Goal: Communication & Community: Answer question/provide support

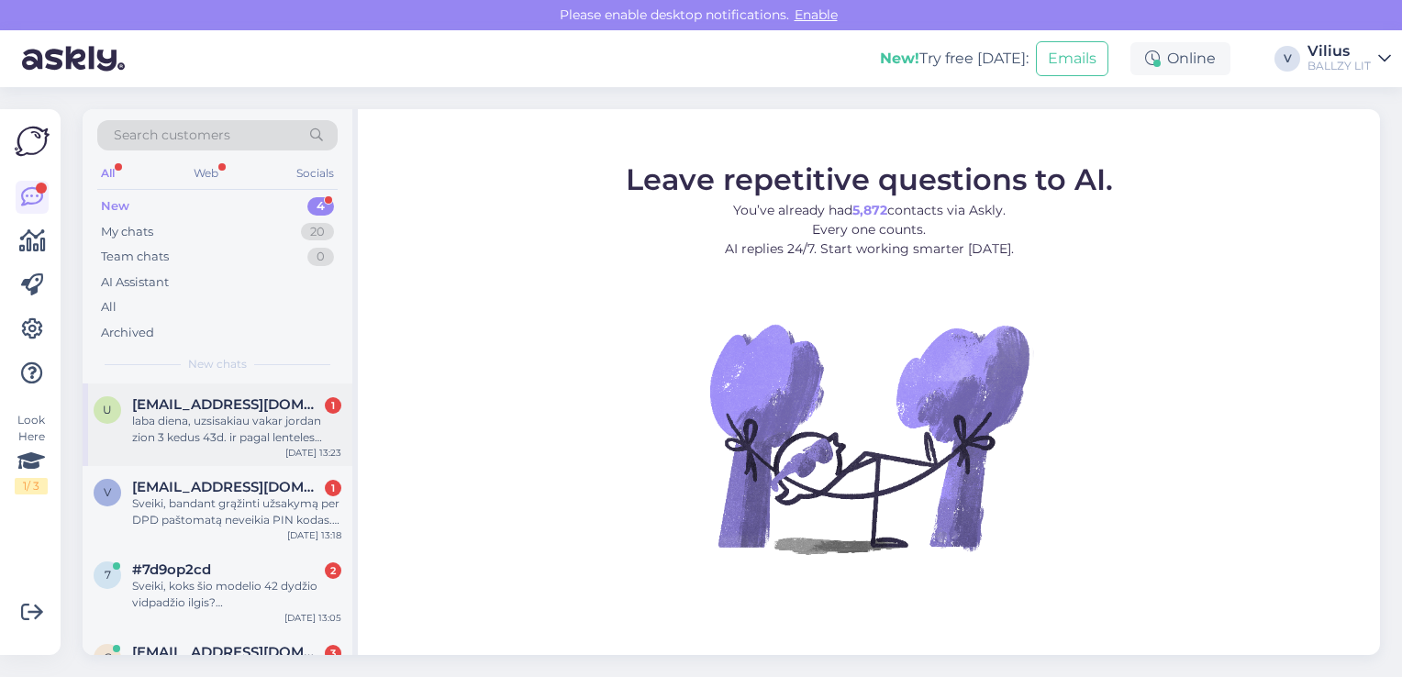
click at [237, 417] on div "laba diena, uzsisakiau vakar jordan zion 3 kedus 43d. ir pagal lenteles matau b…" at bounding box center [236, 429] width 209 height 33
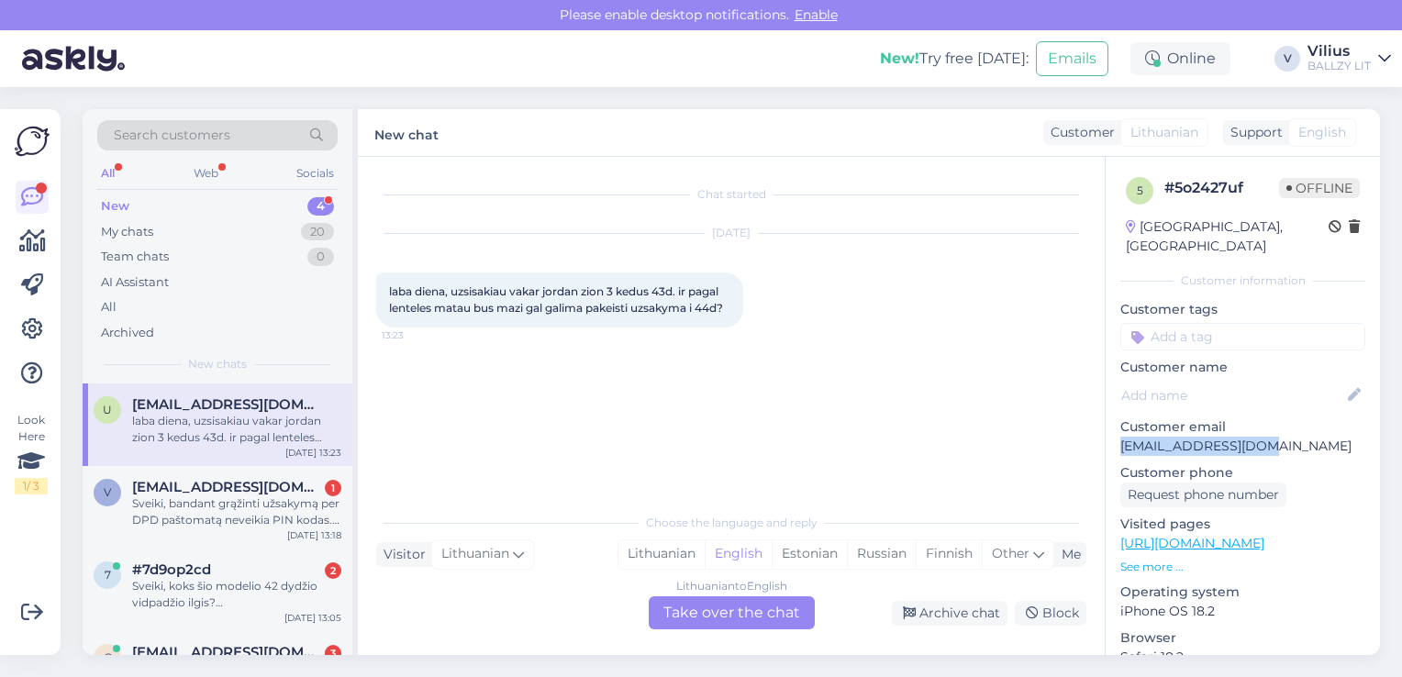
drag, startPoint x: 1270, startPoint y: 431, endPoint x: 1105, endPoint y: 420, distance: 165.5
click at [1106, 420] on div "5 # 5o2427uf Offline [GEOGRAPHIC_DATA], [GEOGRAPHIC_DATA] Customer information …" at bounding box center [1243, 544] width 274 height 774
copy p "[EMAIL_ADDRESS][DOMAIN_NAME]"
click at [674, 550] on div "Lithuanian" at bounding box center [661, 554] width 86 height 28
click at [685, 633] on div "Chat started [DATE] laba diena, uzsisakiau vakar jordan zion 3 kedus 43d. ir pa…" at bounding box center [731, 406] width 747 height 498
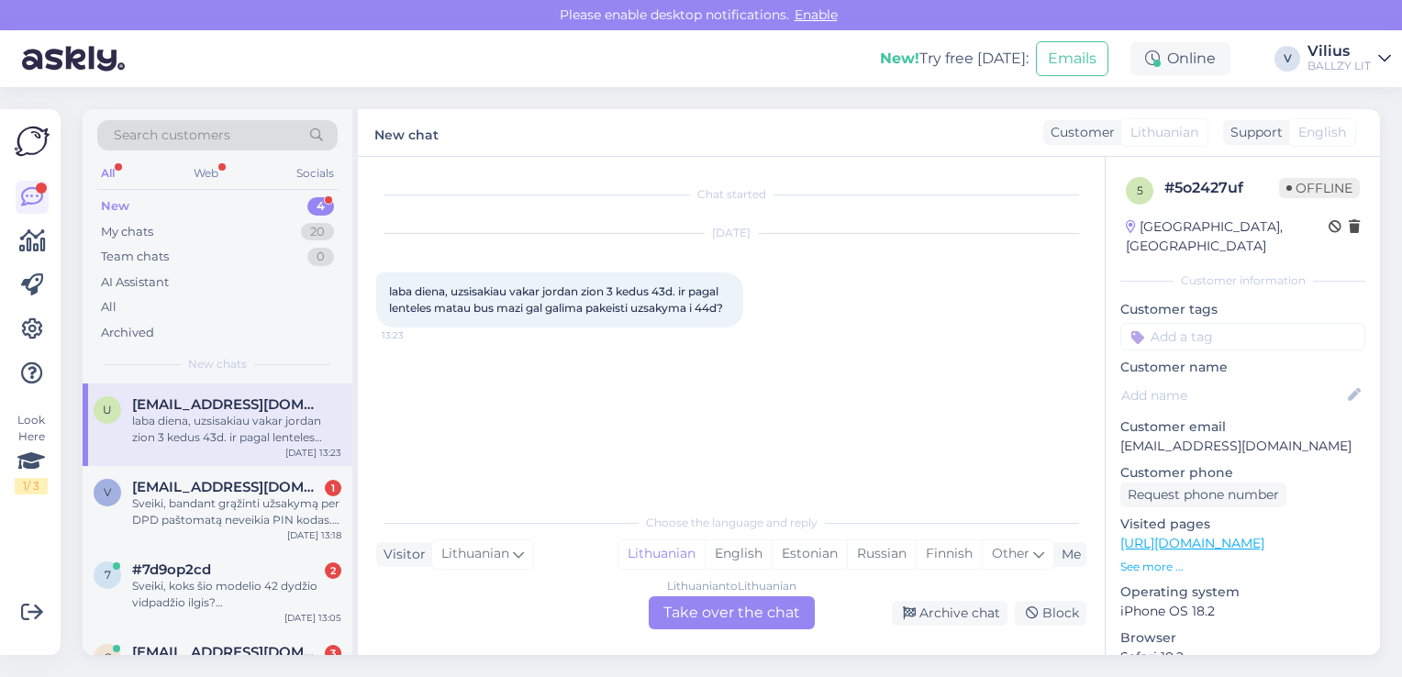
click at [686, 615] on div "Lithuanian to Lithuanian Take over the chat" at bounding box center [732, 612] width 166 height 33
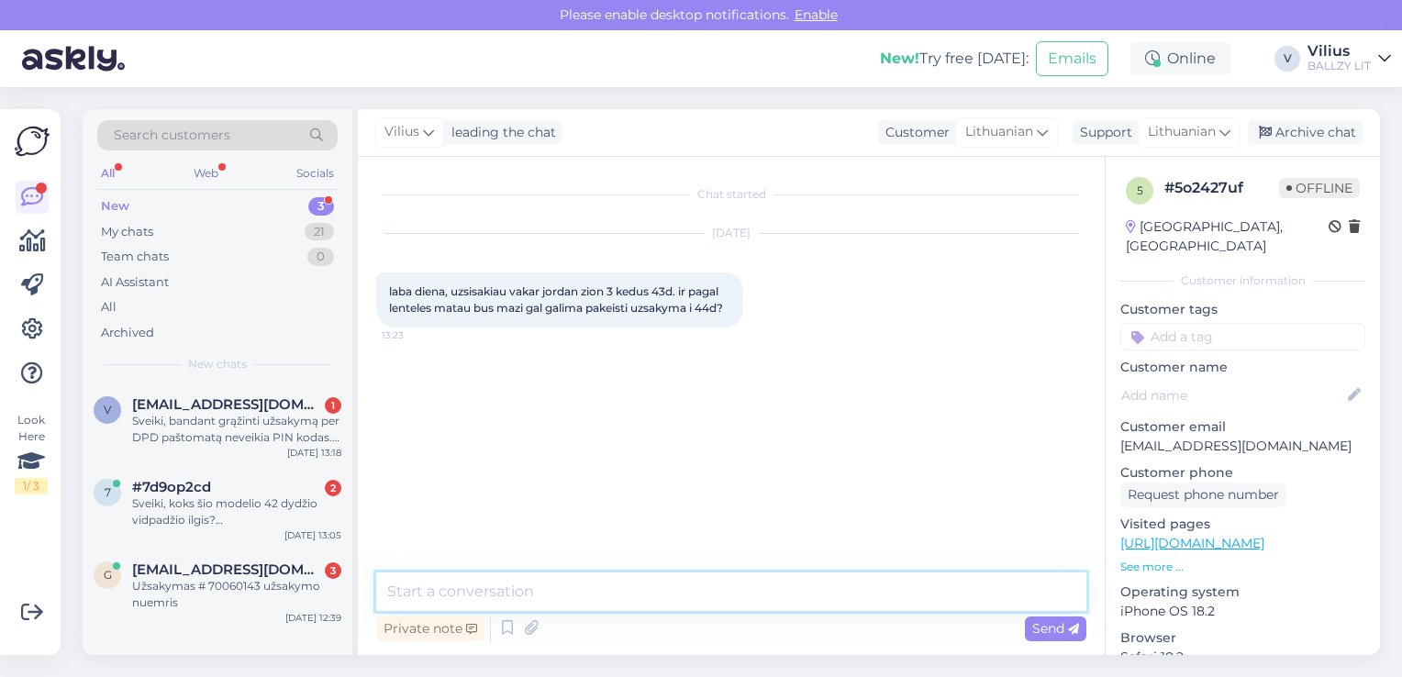
click at [686, 608] on textarea at bounding box center [731, 592] width 710 height 39
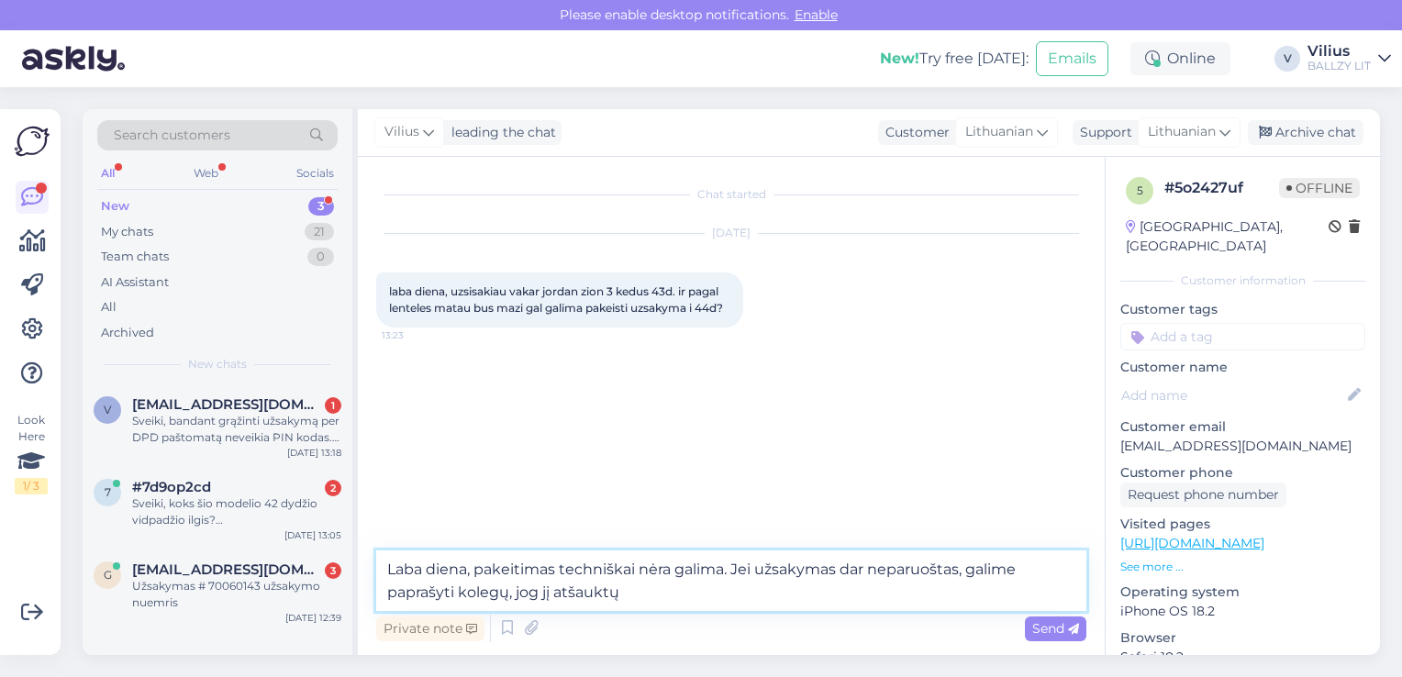
type textarea "Laba diena, pakeitimas techniškai nėra galima. Jei užsakymas dar neparuoštas, g…"
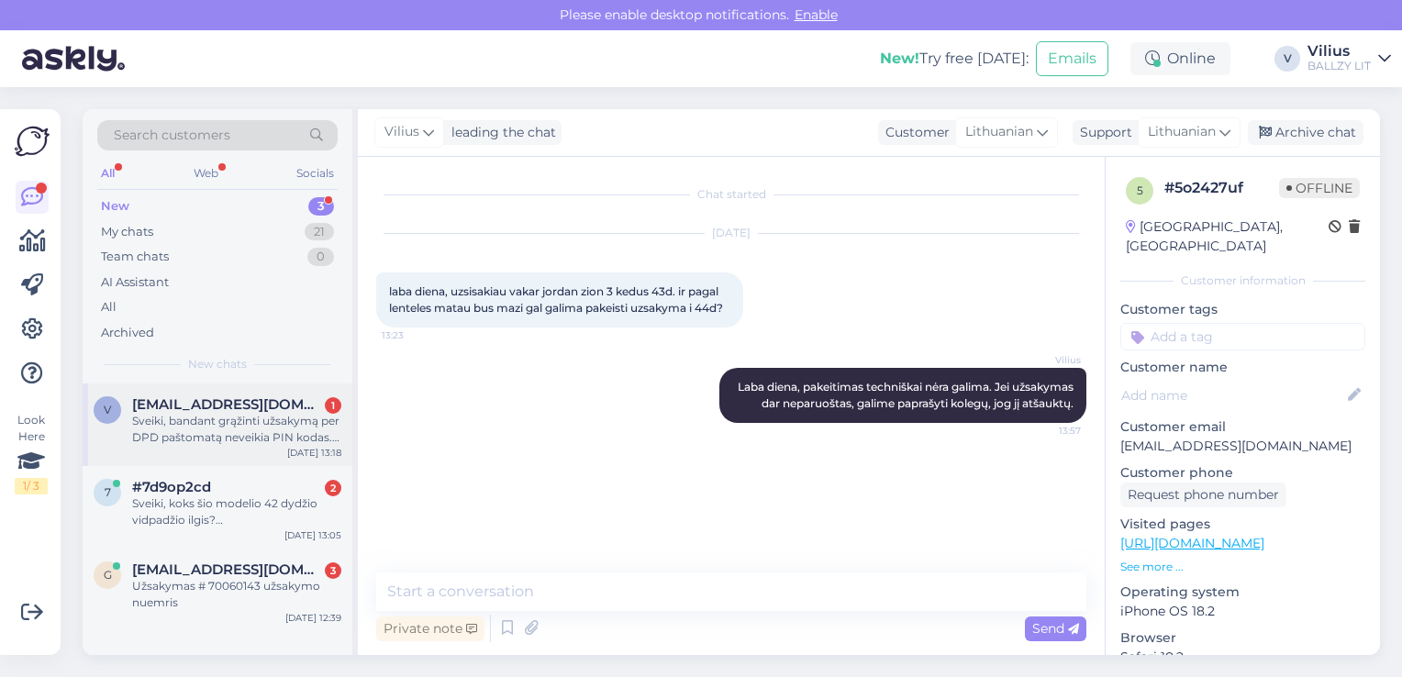
click at [201, 432] on div "Sveiki, bandant grąžinti užsakymą per DPD paštomatą neveikia PIN kodas. Užsakym…" at bounding box center [236, 429] width 209 height 33
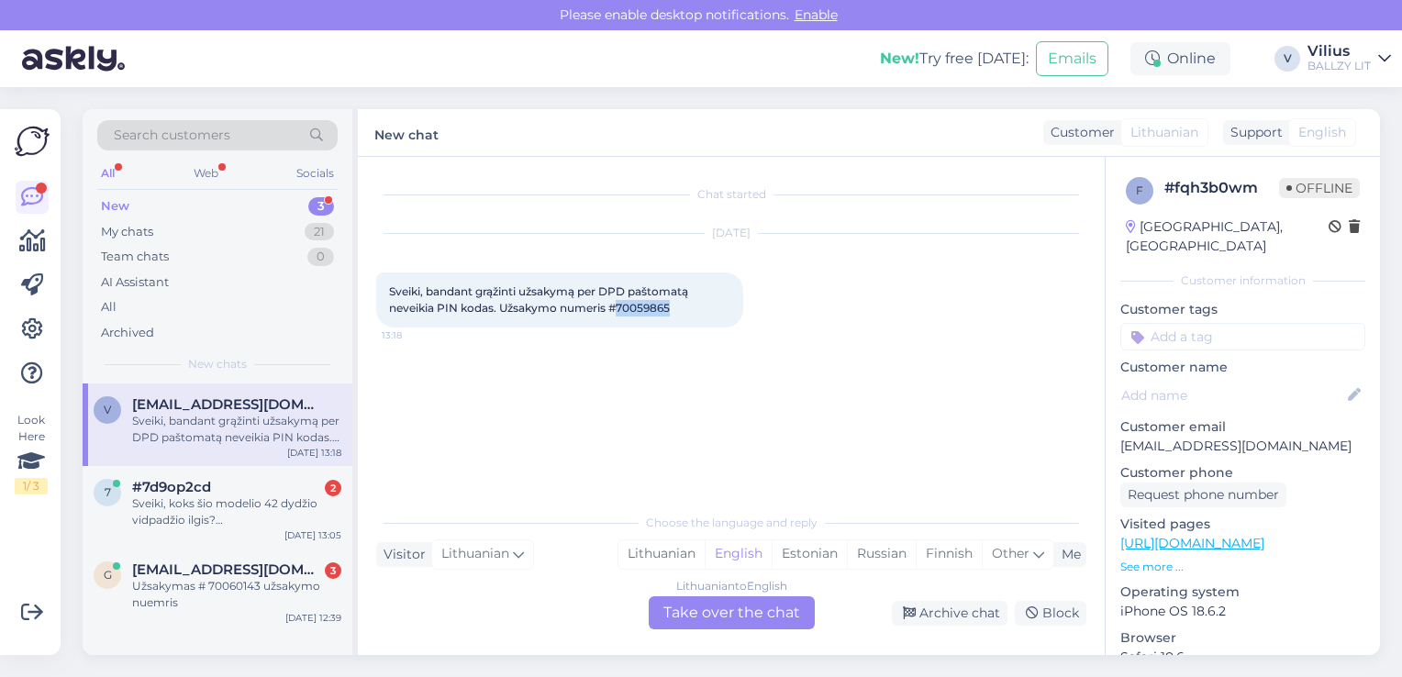
drag, startPoint x: 672, startPoint y: 303, endPoint x: 620, endPoint y: 311, distance: 52.0
click at [620, 311] on span "Sveiki, bandant grąžinti užsakymą per DPD paštomatą neveikia PIN kodas. Užsakym…" at bounding box center [540, 299] width 302 height 30
copy span "70059865"
click at [672, 551] on div "Lithuanian" at bounding box center [661, 554] width 86 height 28
click at [697, 618] on div "Lithuanian to Lithuanian Take over the chat" at bounding box center [732, 612] width 166 height 33
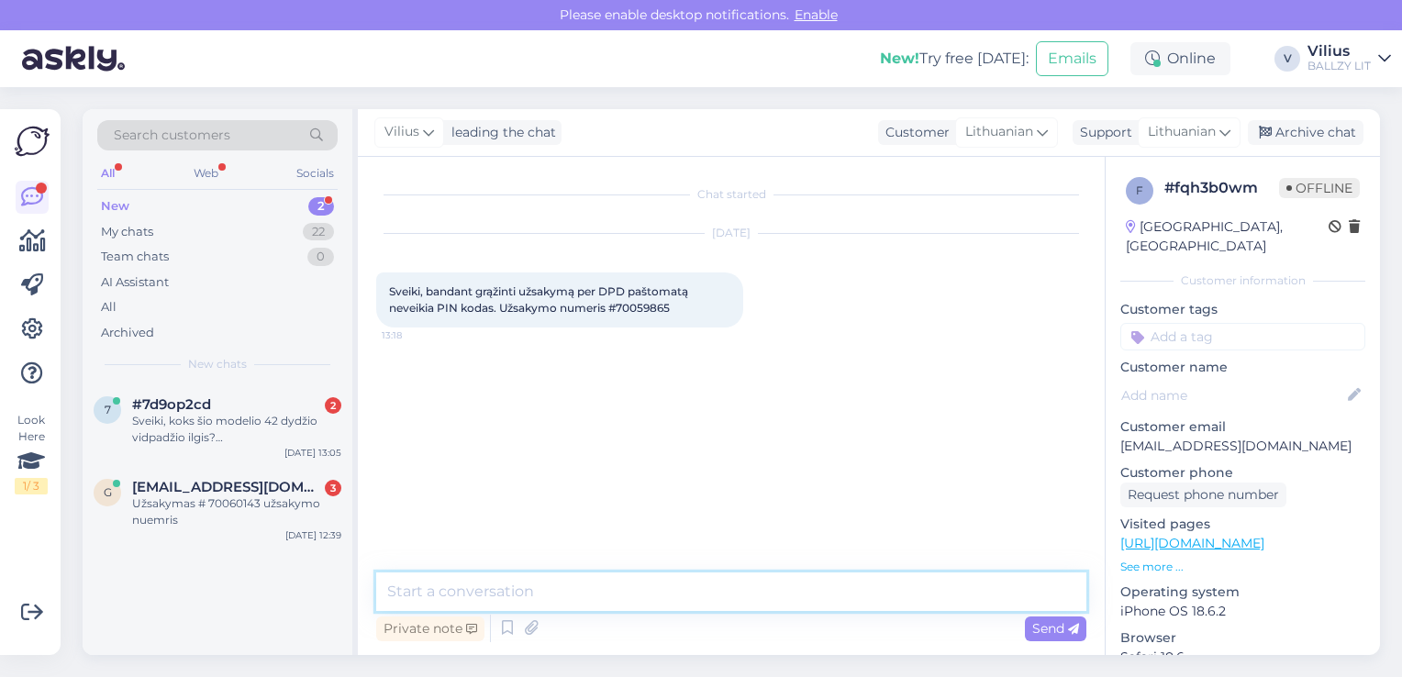
click at [701, 585] on textarea at bounding box center [731, 592] width 710 height 39
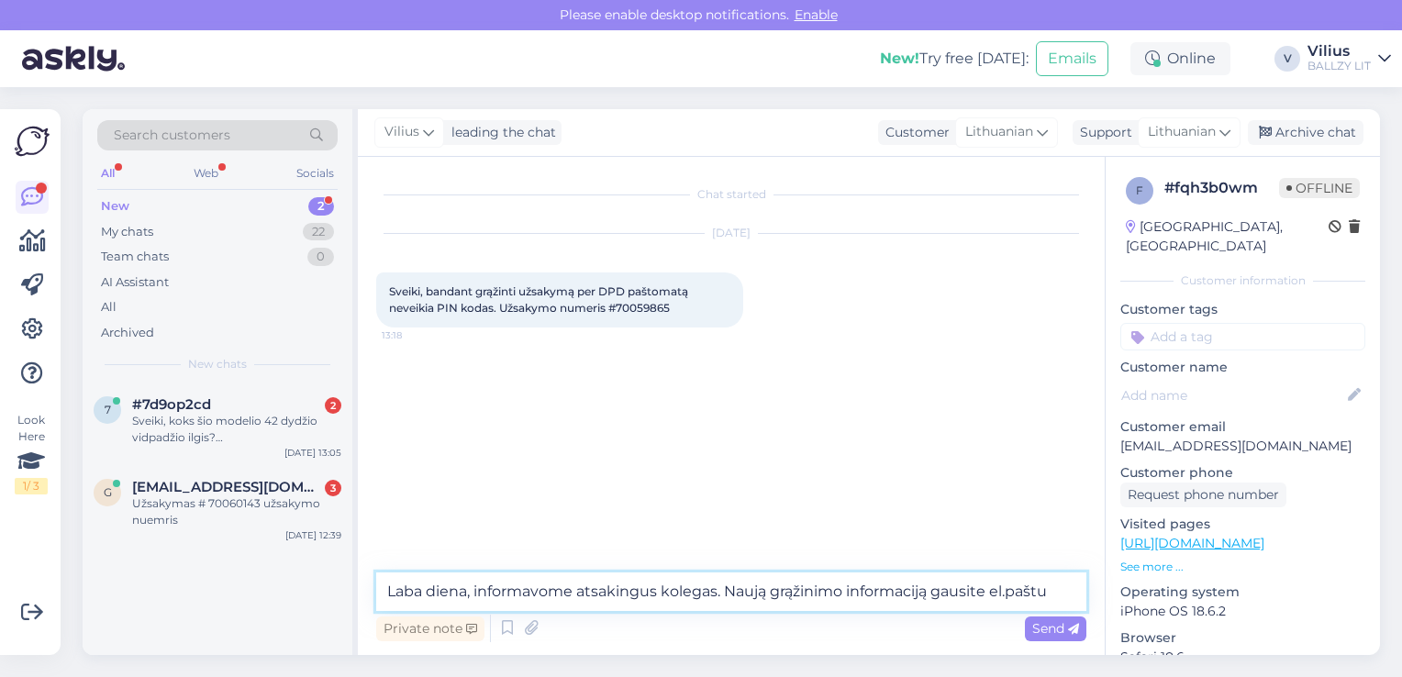
paste textarea "viktorja.vs@gmail.com"
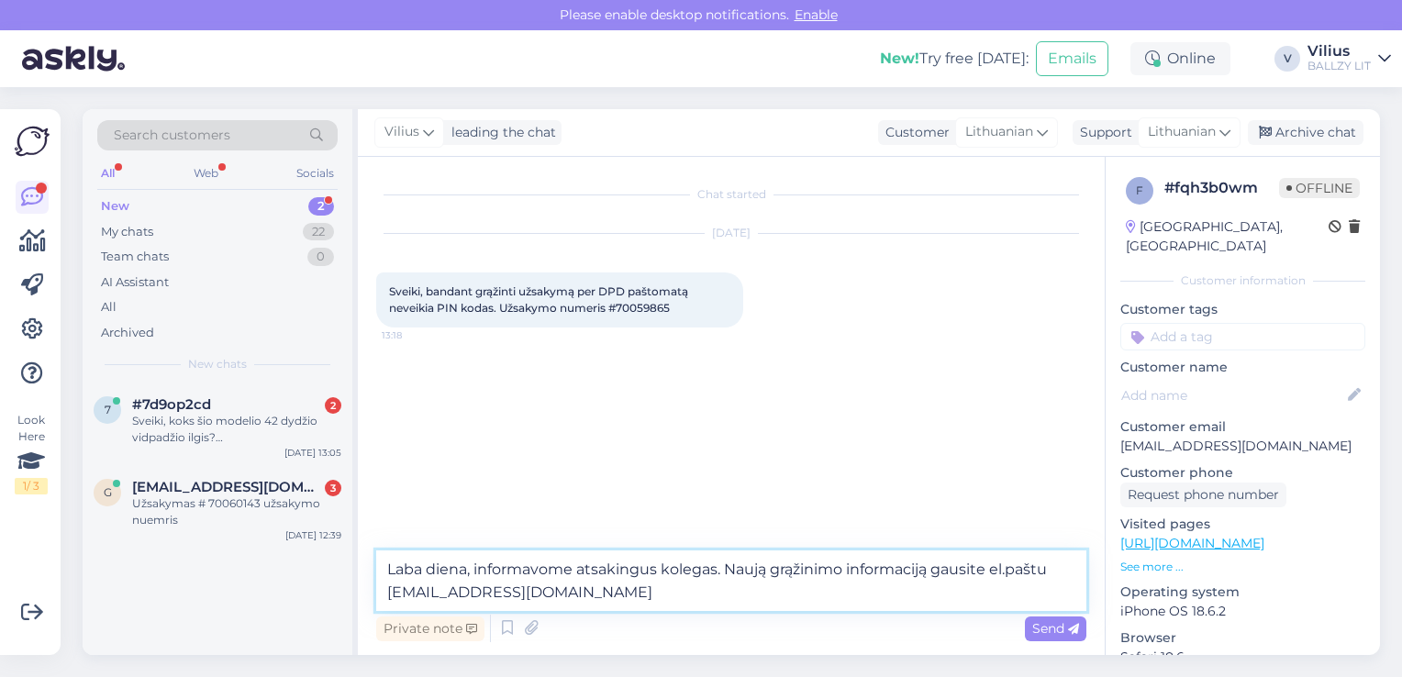
type textarea "Laba diena, informavome atsakingus kolegas. Naują grąžinimo informaciją gausite…"
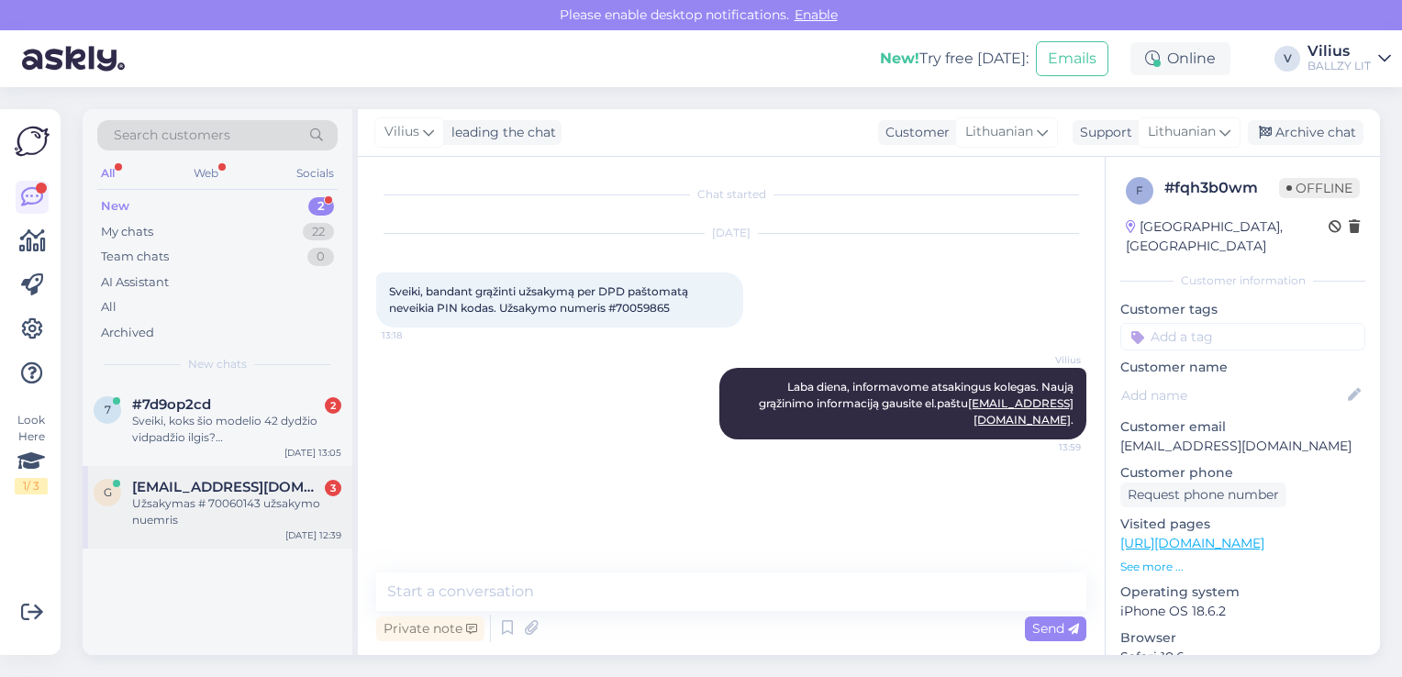
click at [247, 505] on div "Užsakymas # 70060143 užsakymo nuemris" at bounding box center [236, 512] width 209 height 33
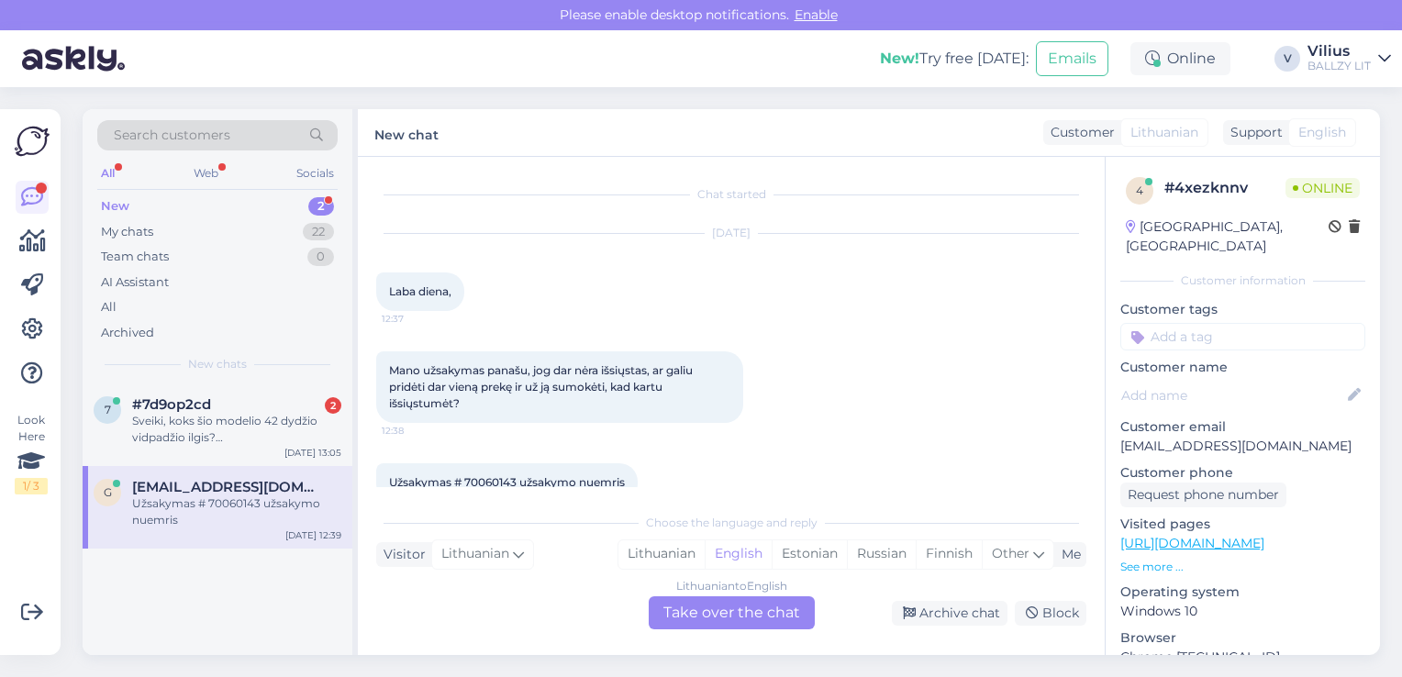
scroll to position [34, 0]
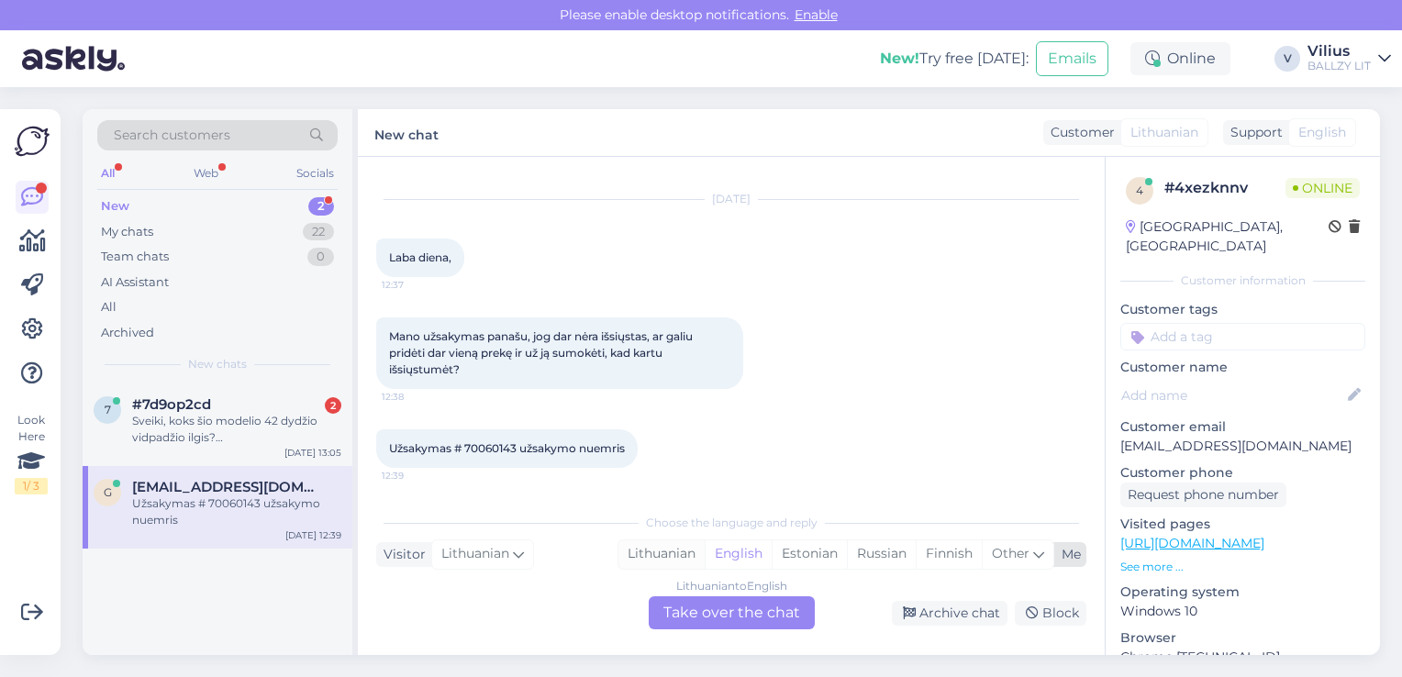
click at [618, 554] on div "Lithuanian" at bounding box center [661, 554] width 86 height 28
drag, startPoint x: 467, startPoint y: 446, endPoint x: 517, endPoint y: 450, distance: 49.7
click at [517, 450] on span "Užsakymas # 70060143 užsakymo nuemris" at bounding box center [507, 448] width 236 height 14
copy span "70060143"
click at [714, 635] on div "Chat started Sep 29 2025 Laba diena, 12:37 Mano užsakymas panašu, jog dar nėra …" at bounding box center [731, 406] width 747 height 498
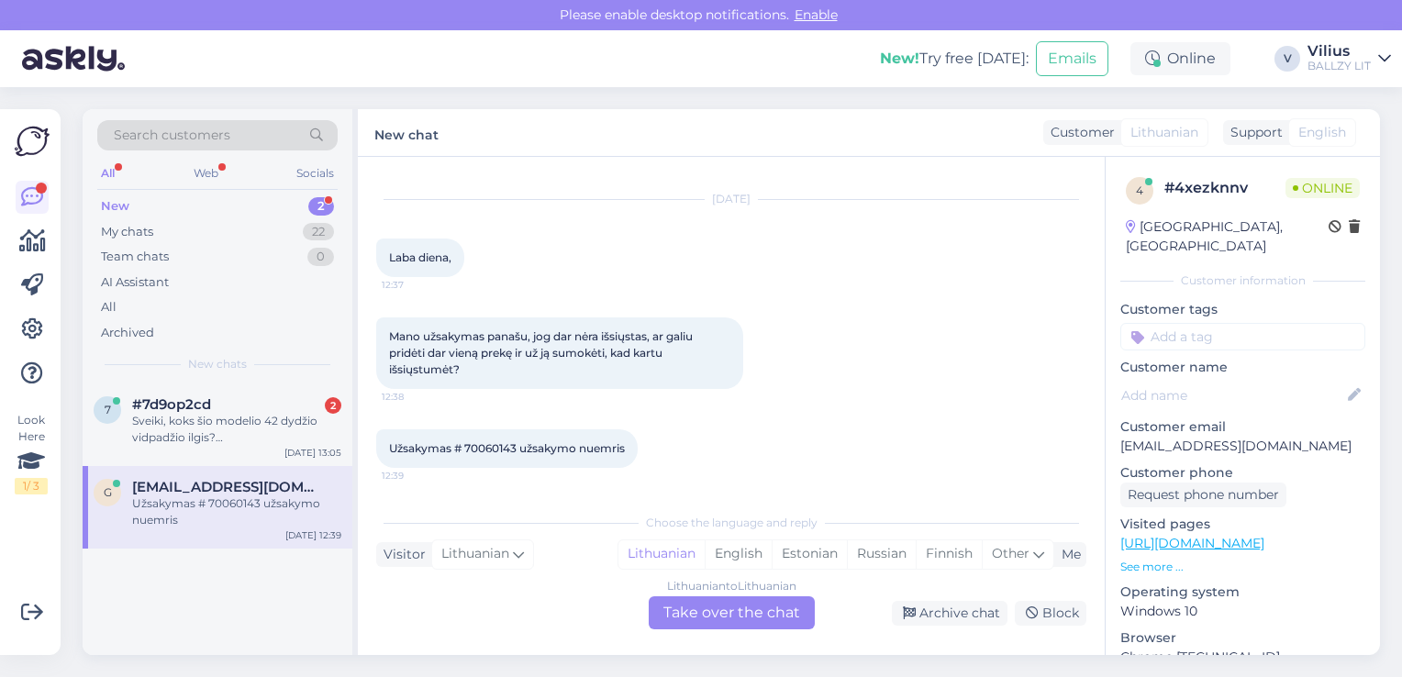
click at [716, 616] on div "Lithuanian to Lithuanian Take over the chat" at bounding box center [732, 612] width 166 height 33
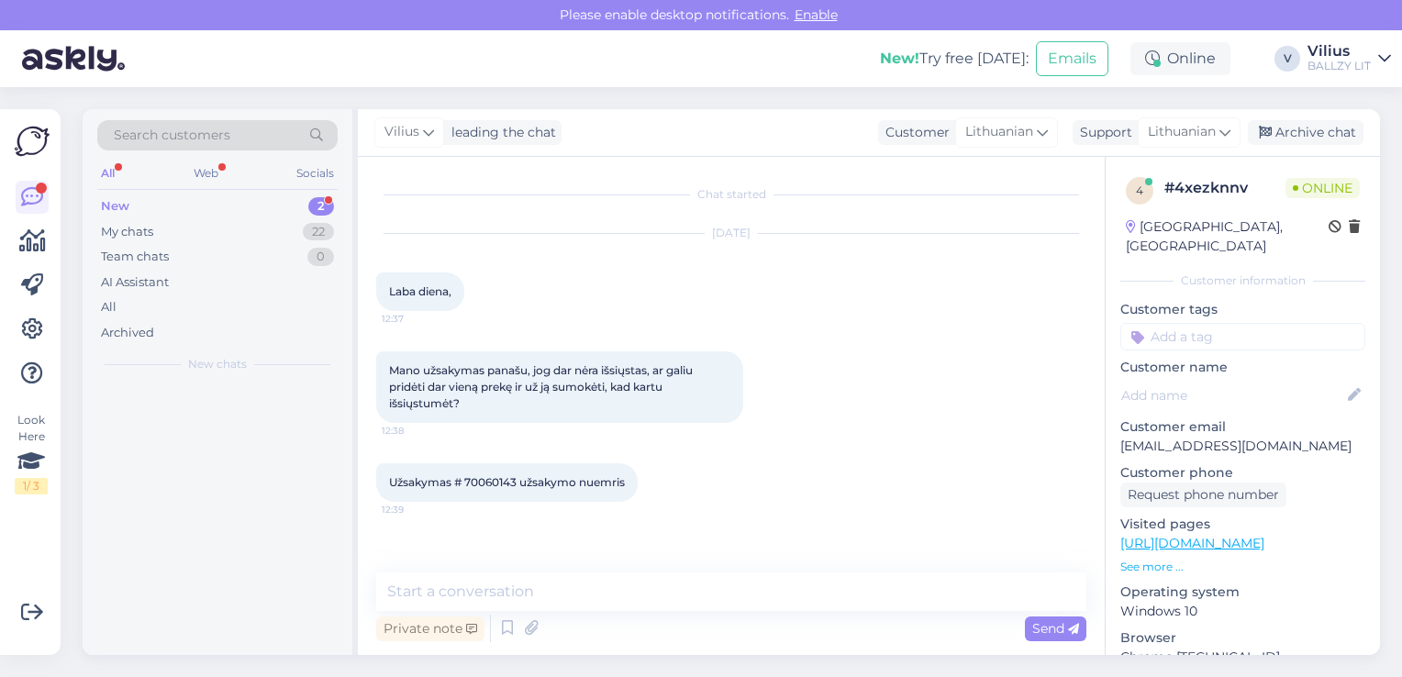
scroll to position [0, 0]
click at [703, 611] on div "Private note Send" at bounding box center [731, 628] width 710 height 35
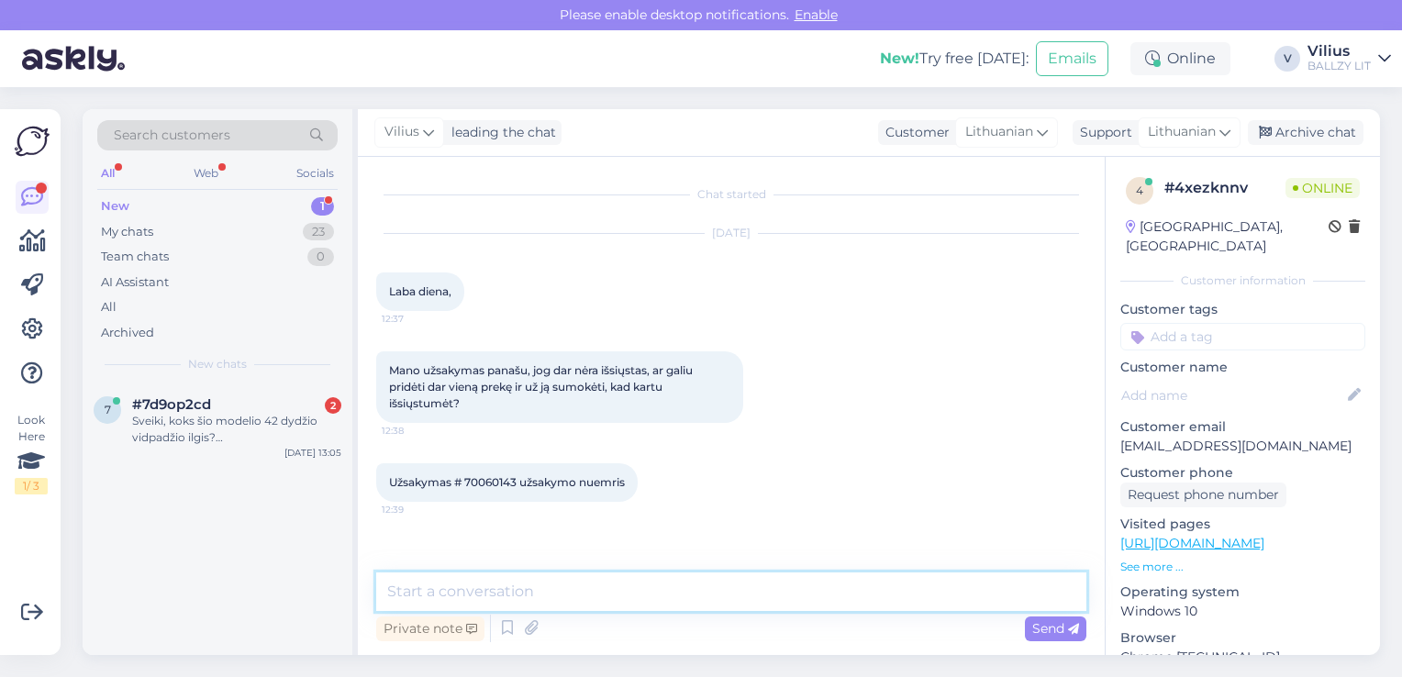
click at [710, 592] on textarea at bounding box center [731, 592] width 710 height 39
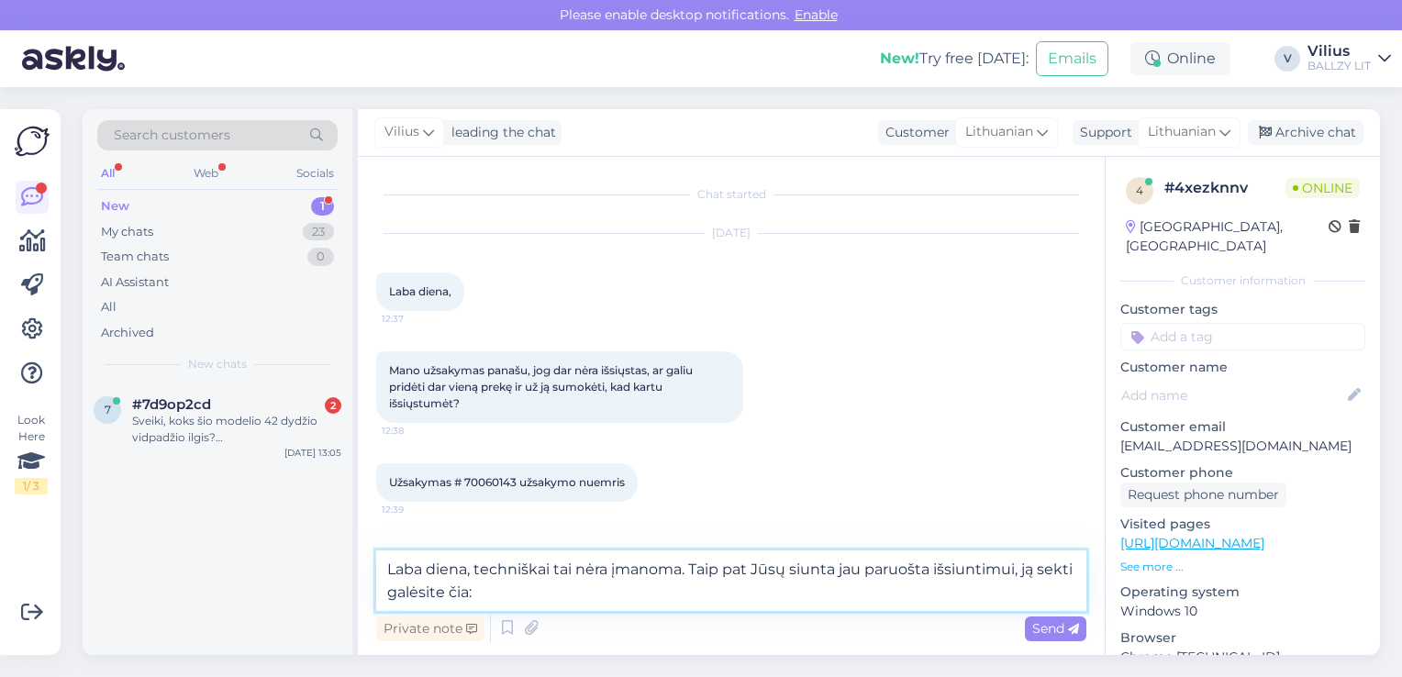
paste textarea "ra"
type textarea "Laba diena, techniškai tai nėra įmanoma. Taip pat Jūsų siunta jau paruošta išsi…"
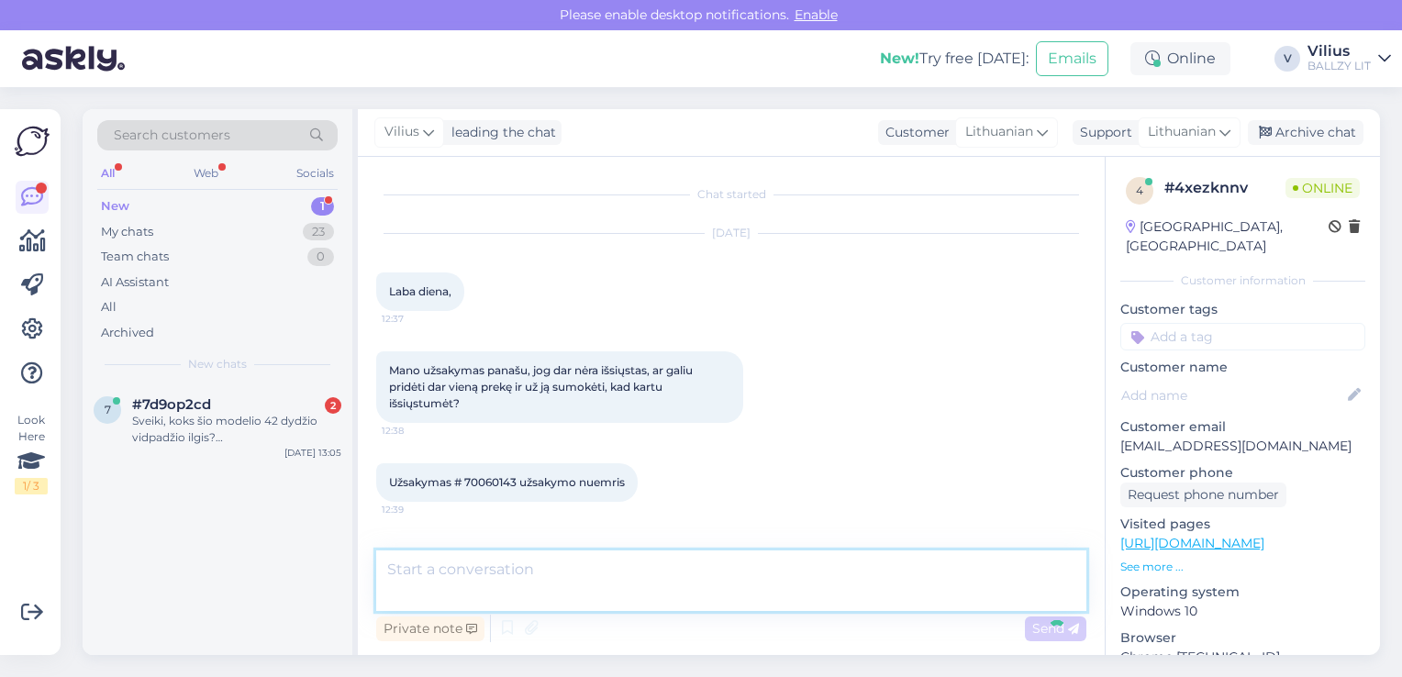
scroll to position [61, 0]
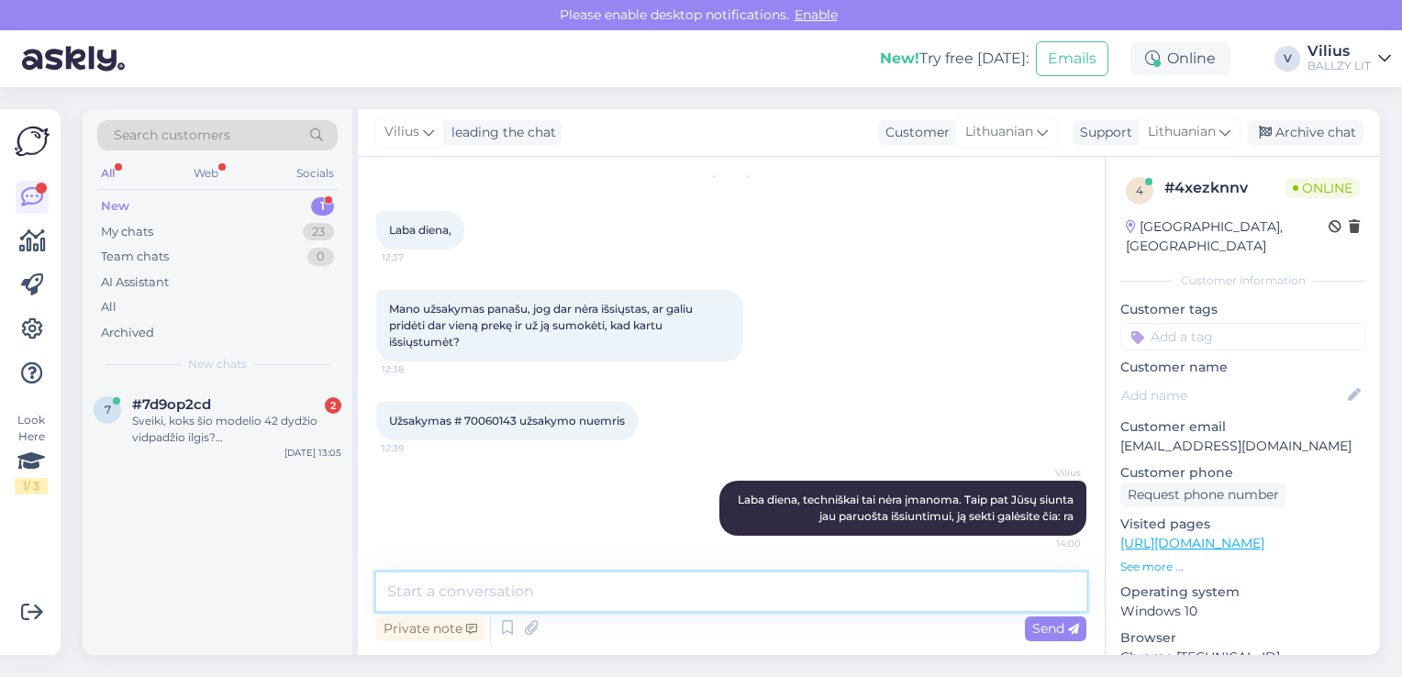
click at [660, 598] on textarea at bounding box center [731, 592] width 710 height 39
paste textarea "ra"
drag, startPoint x: 399, startPoint y: 593, endPoint x: 265, endPoint y: 593, distance: 134.0
click at [279, 592] on div "Search customers All Web Socials New 1 My chats 23 Team chats 0 AI Assistant Al…" at bounding box center [732, 382] width 1298 height 546
paste textarea "https://minu.omniva.ee/track/CC855330895EE/?language=en"
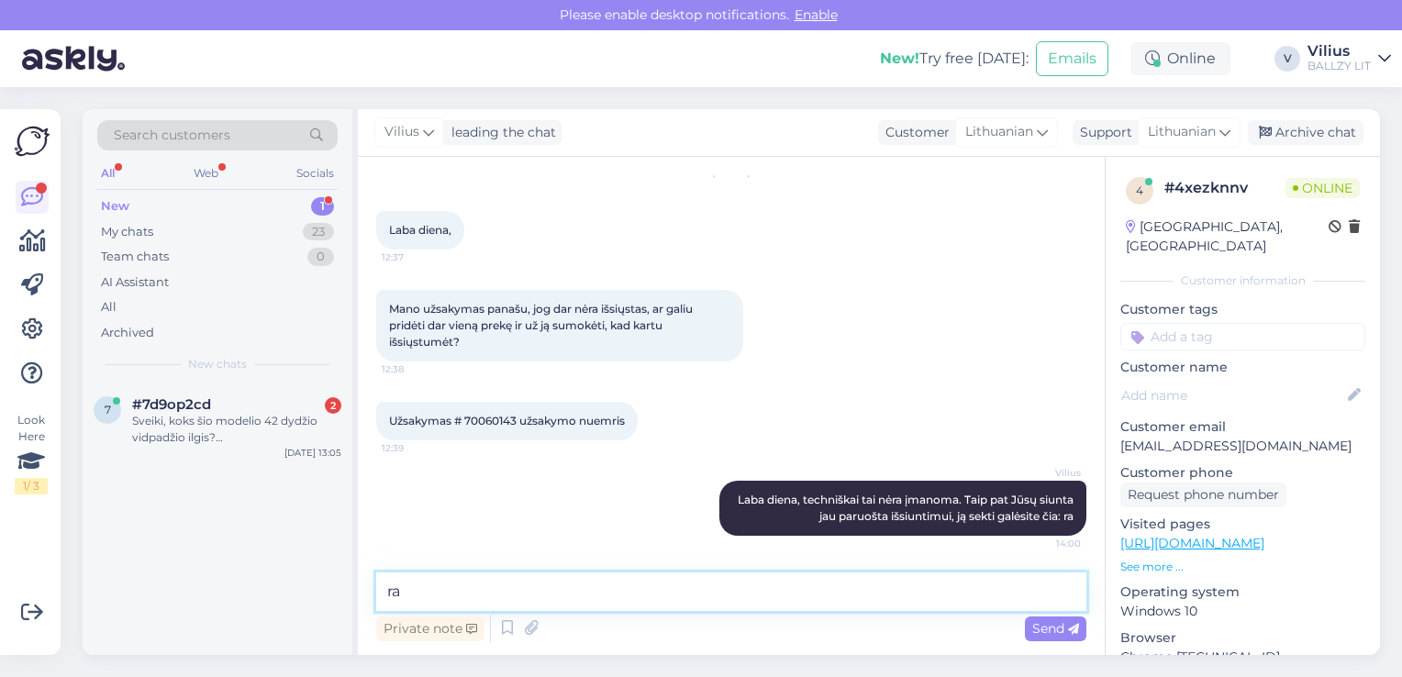
type textarea "https://minu.omniva.ee/track/CC855330895EE/?language=en"
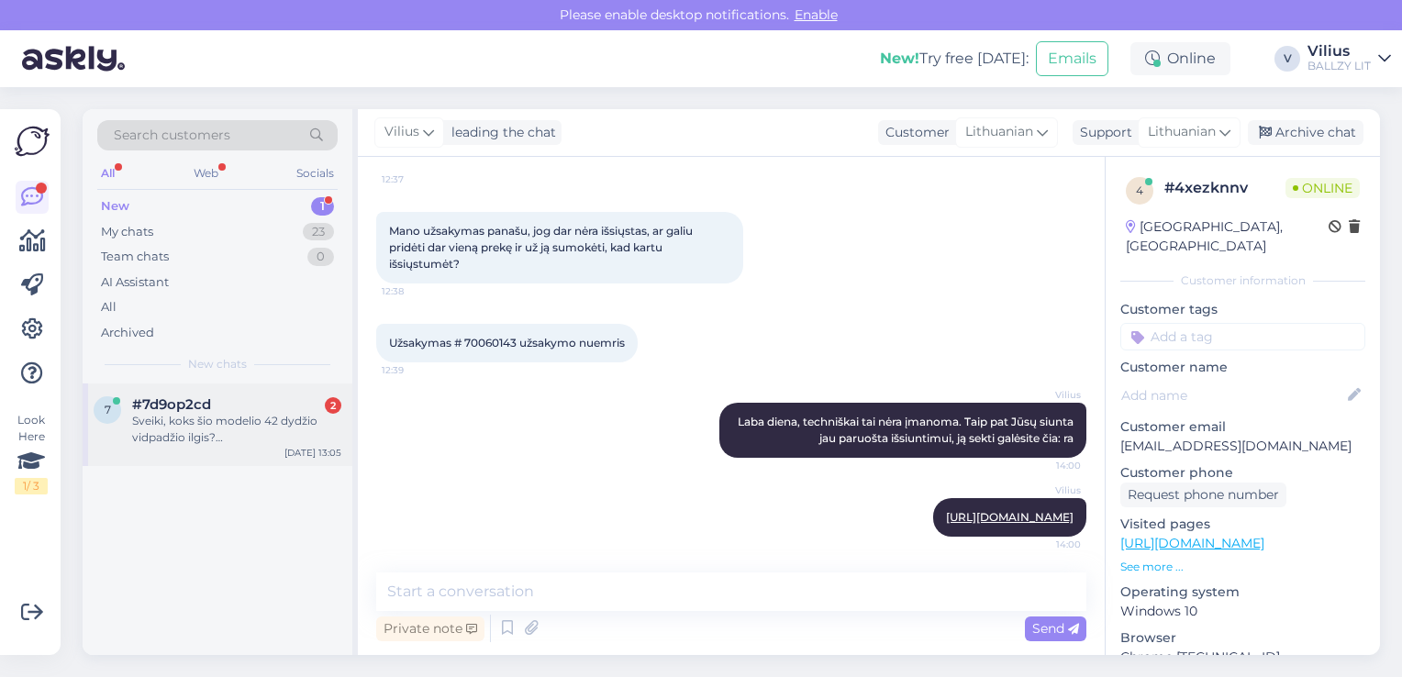
click at [230, 432] on div "Sveiki, koks šio modelio 42 dydžio vidpadžio ilgis? Ačiū" at bounding box center [236, 429] width 209 height 33
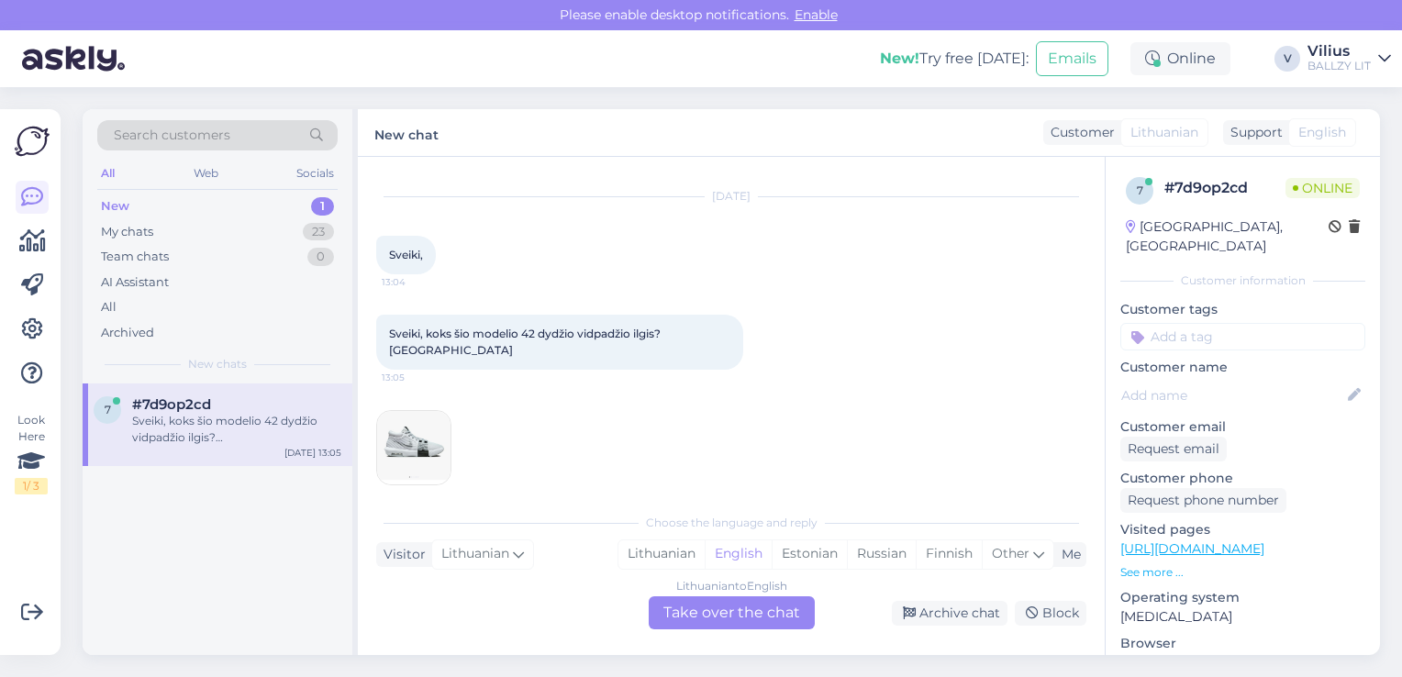
click at [429, 432] on img at bounding box center [413, 447] width 73 height 73
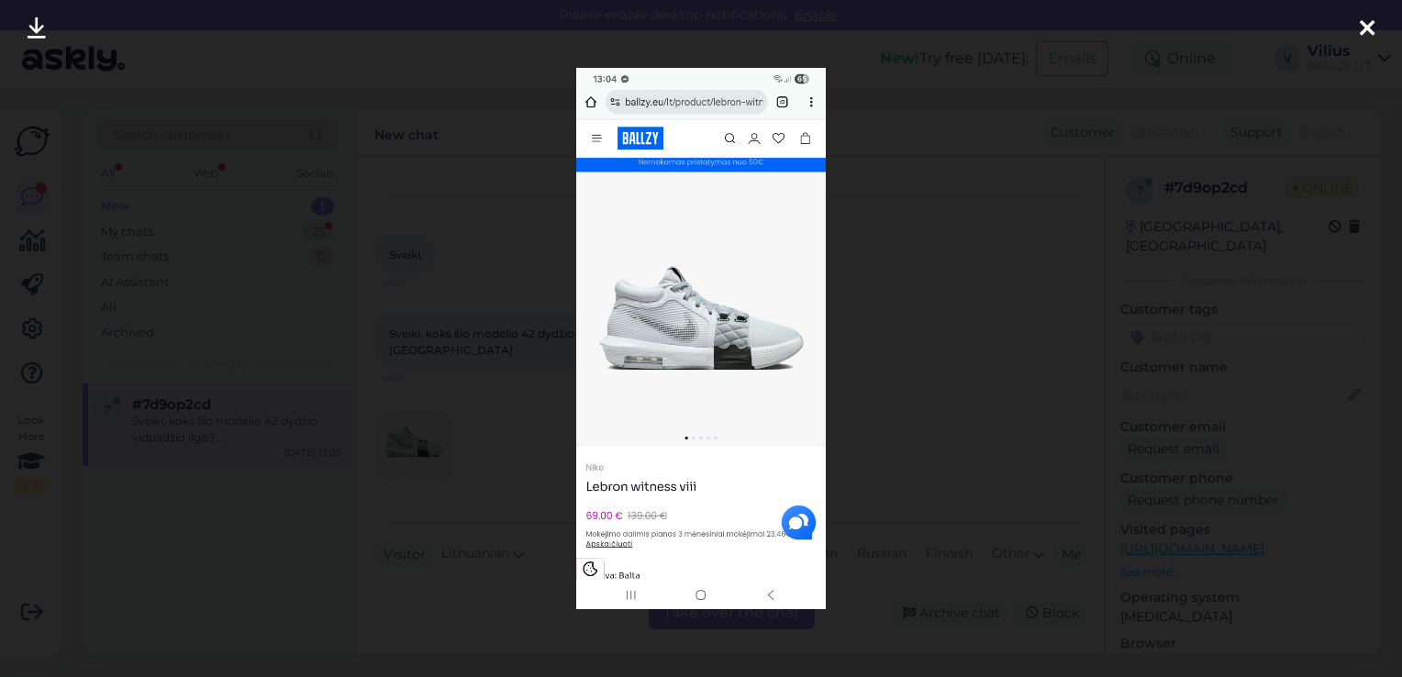
click at [483, 452] on div at bounding box center [701, 338] width 1402 height 677
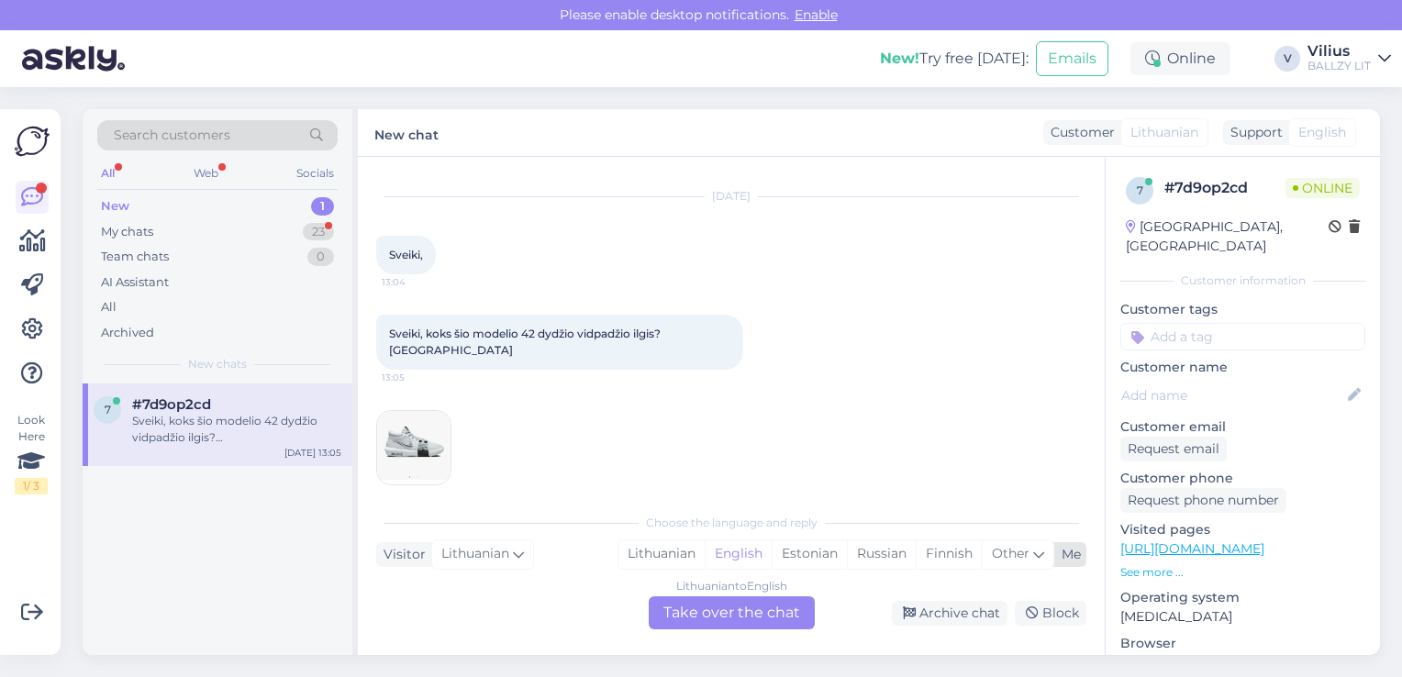
click at [628, 569] on div "Lithuanian English Estonian Russian Finnish Other" at bounding box center [836, 554] width 437 height 29
click at [664, 556] on div "Lithuanian" at bounding box center [661, 554] width 86 height 28
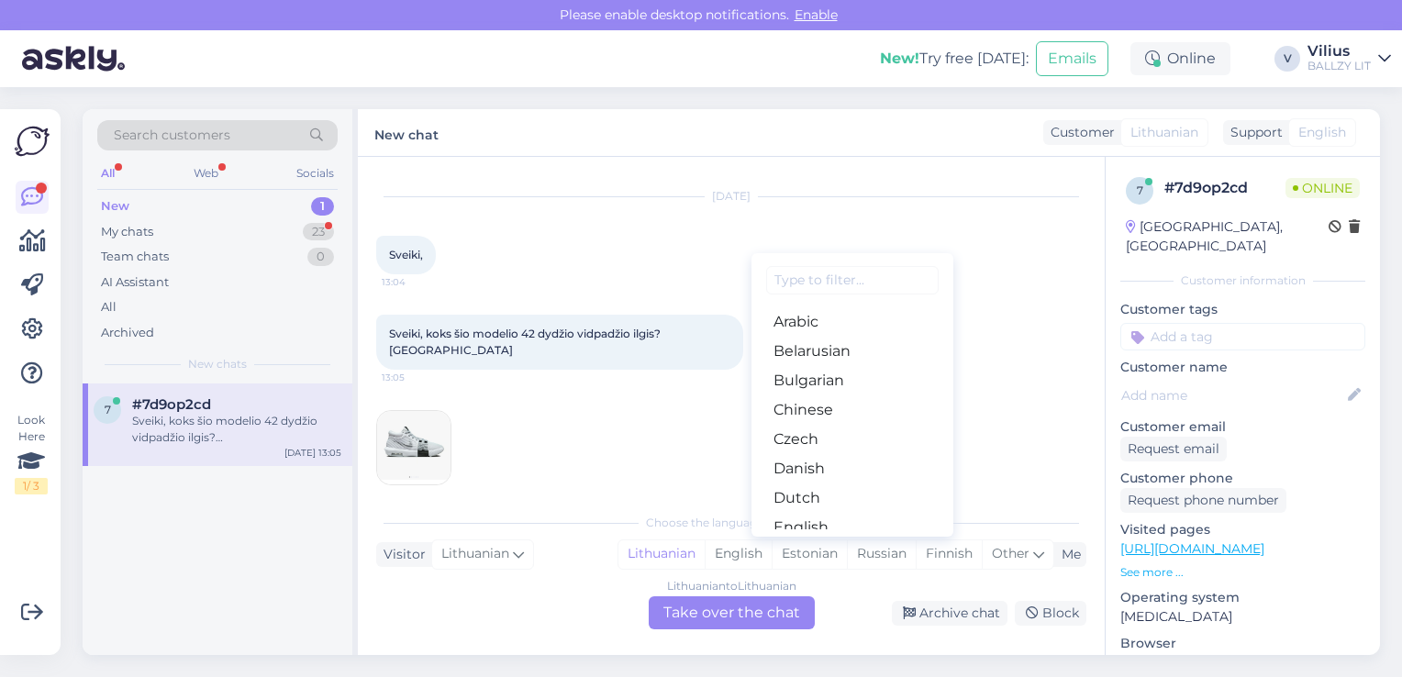
click at [711, 613] on div "Lithuanian to Lithuanian Take over the chat" at bounding box center [732, 612] width 166 height 33
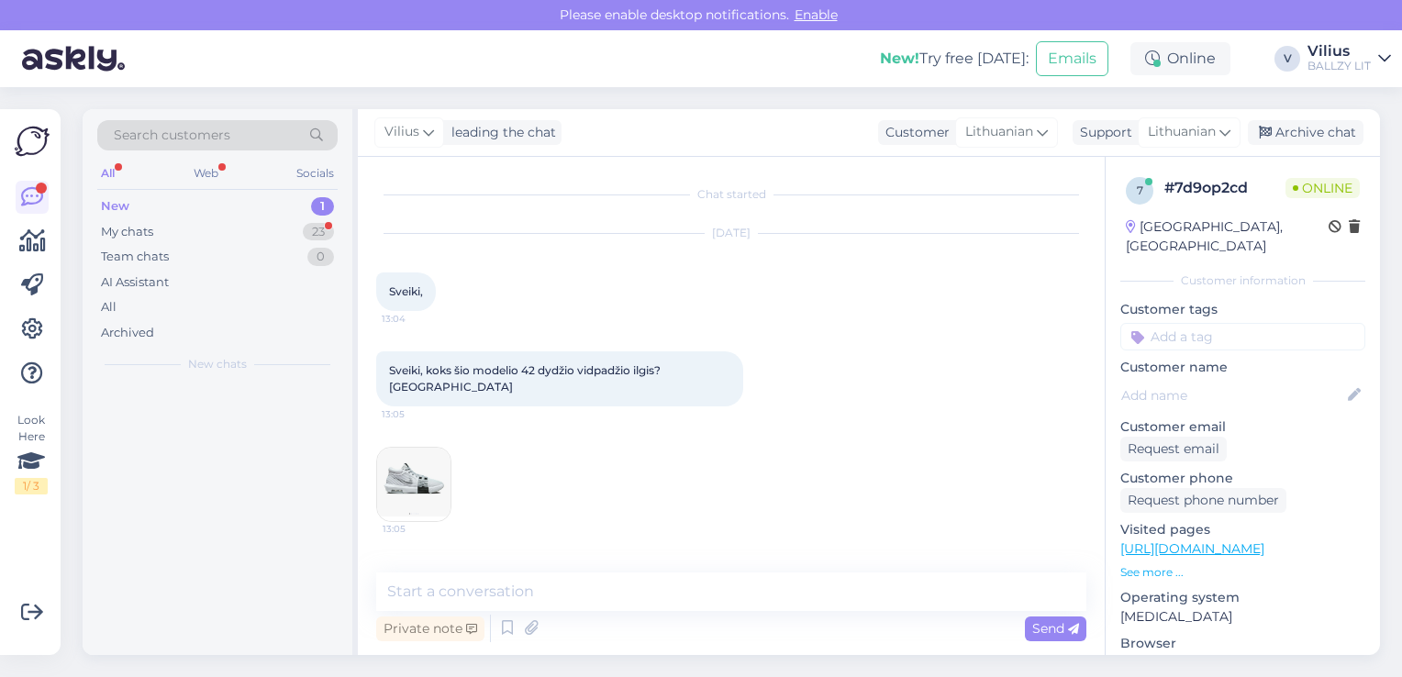
scroll to position [0, 0]
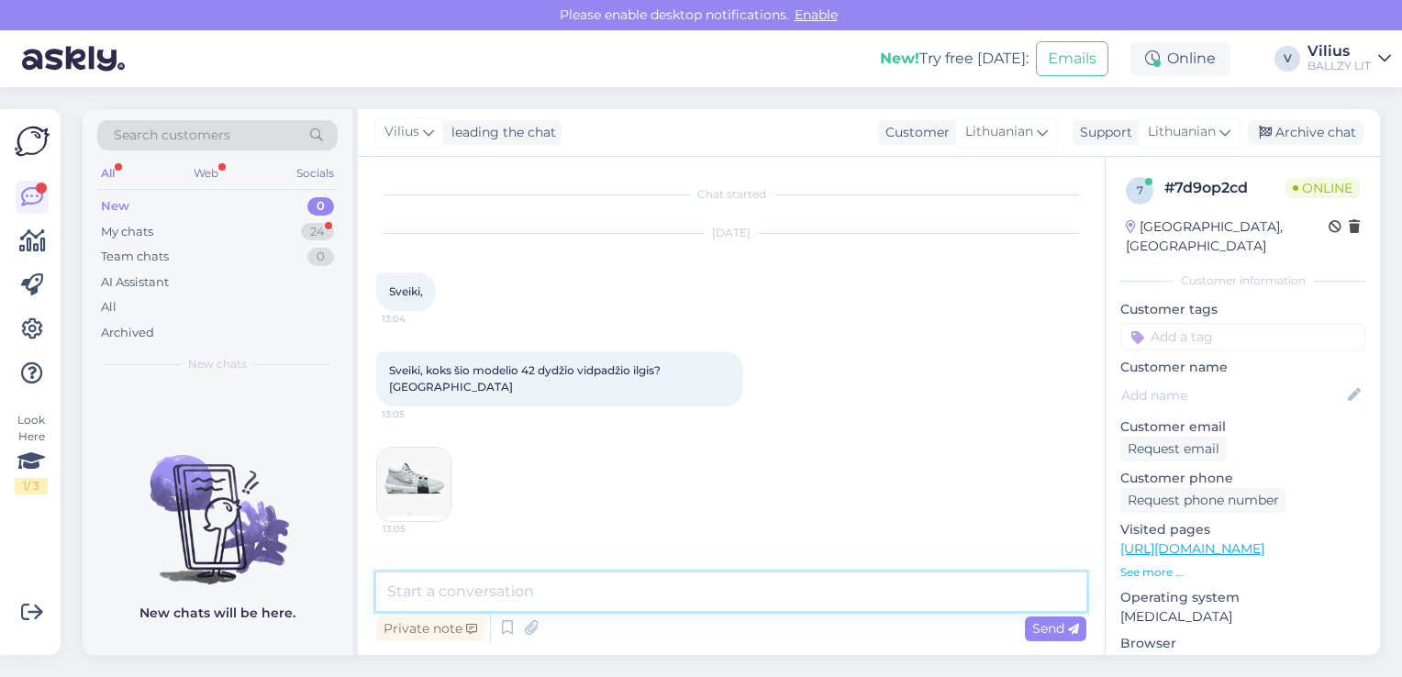
click at [661, 602] on textarea at bounding box center [731, 592] width 710 height 39
type textarea "Laba diena, 42 dydžiui gamintojas nurodo 26.5 centimetrus."
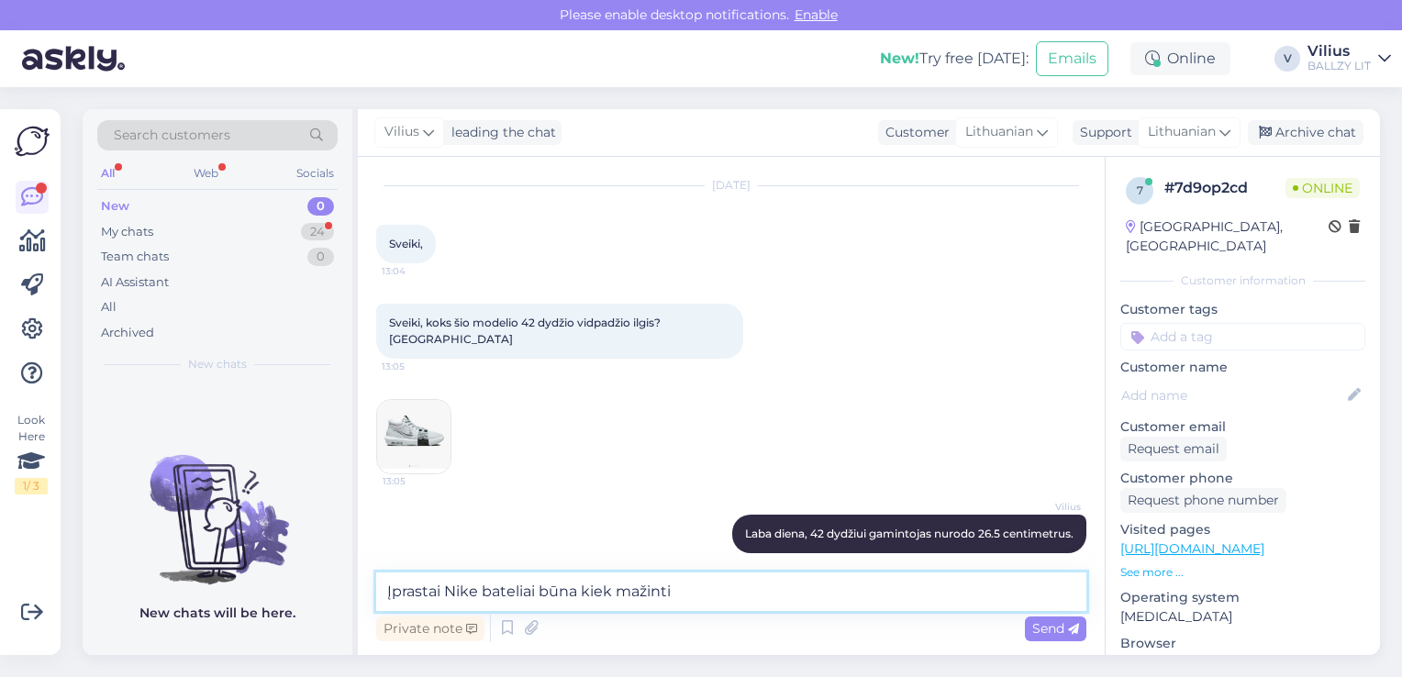
type textarea "Įprastai Nike bateliai būna kiek mažinti."
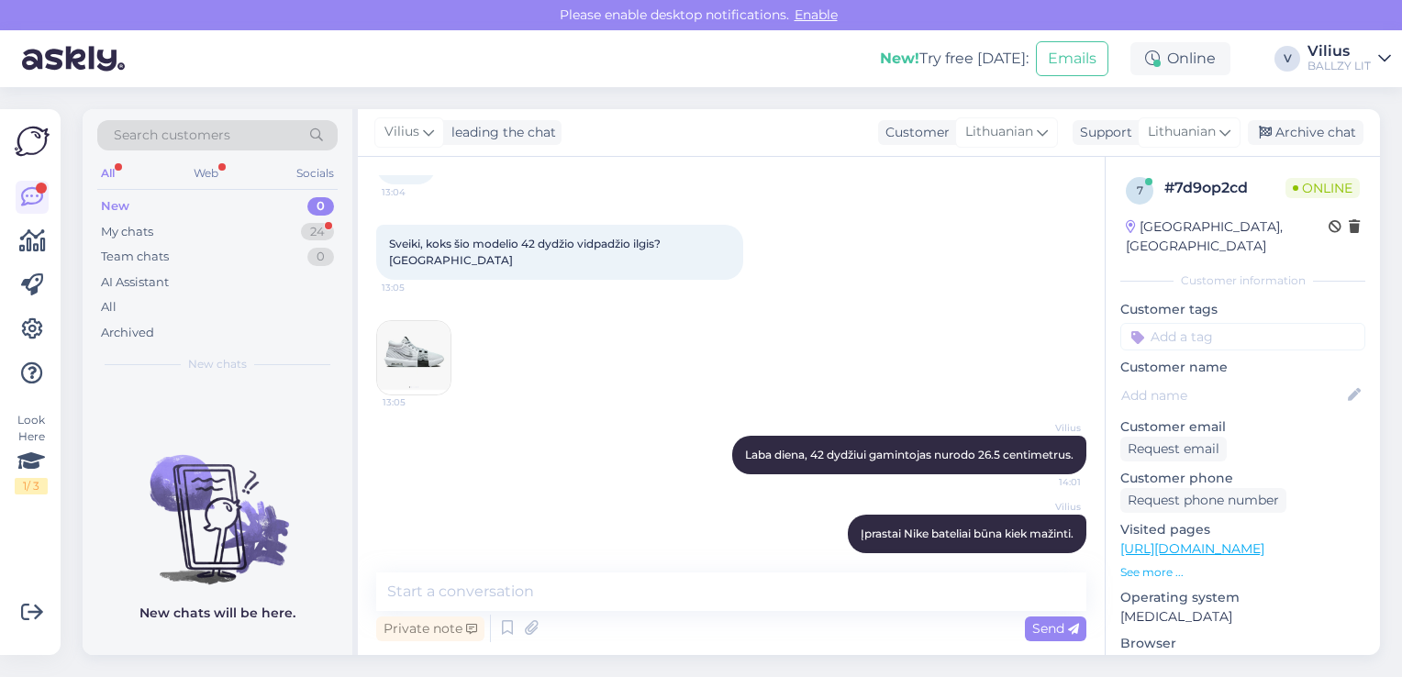
click at [129, 216] on div "New 0" at bounding box center [217, 207] width 240 height 26
click at [140, 228] on div "My chats" at bounding box center [127, 232] width 52 height 18
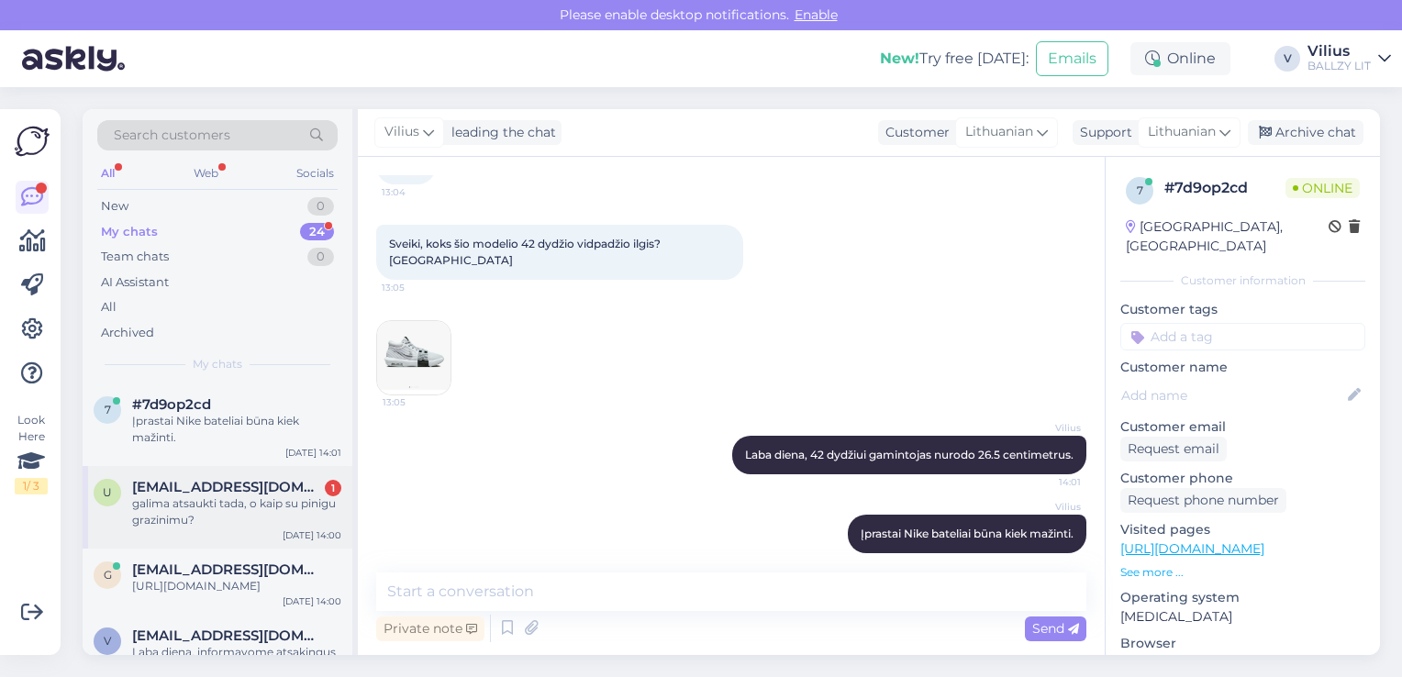
click at [223, 515] on div "galima atsaukti tada, o kaip su pinigu grazinimu?" at bounding box center [236, 512] width 209 height 33
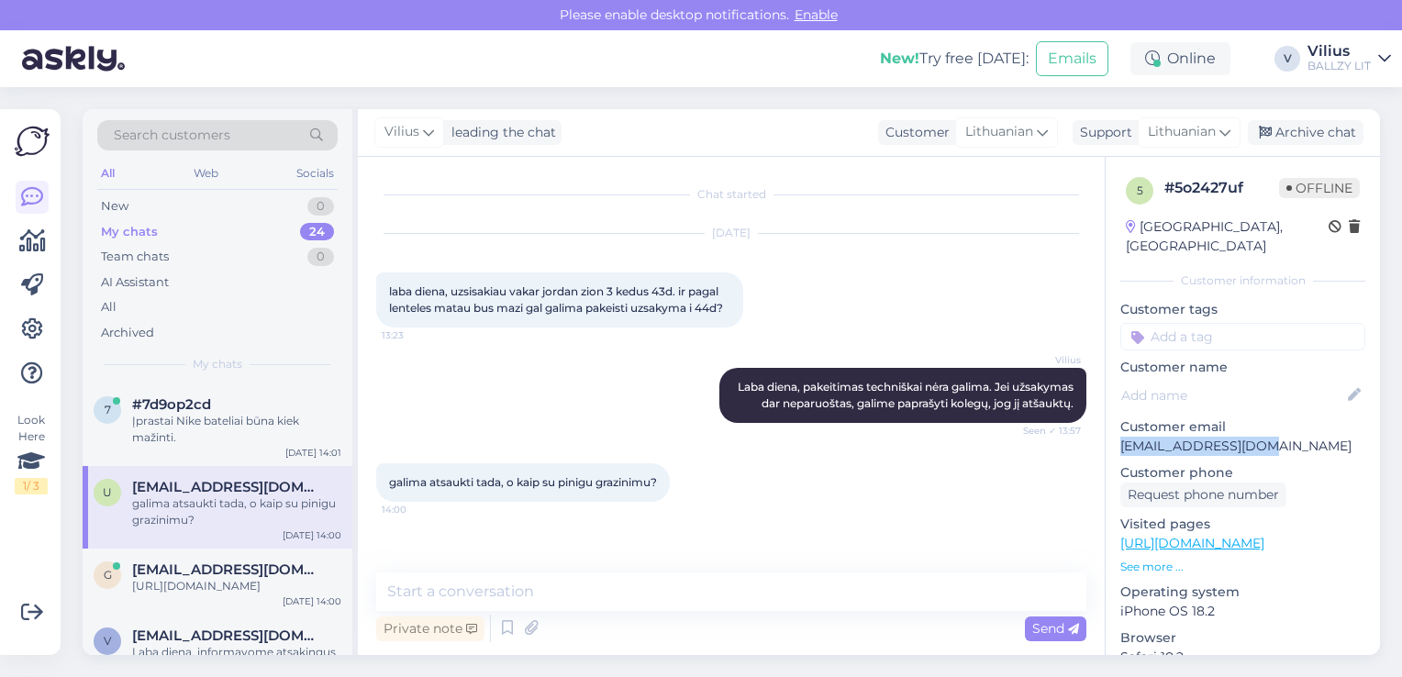
drag, startPoint x: 1264, startPoint y: 423, endPoint x: 1121, endPoint y: 429, distance: 142.4
click at [1121, 437] on p "urbonas71@gmail.com" at bounding box center [1242, 446] width 245 height 19
copy p "urbonas71@gmail.com"
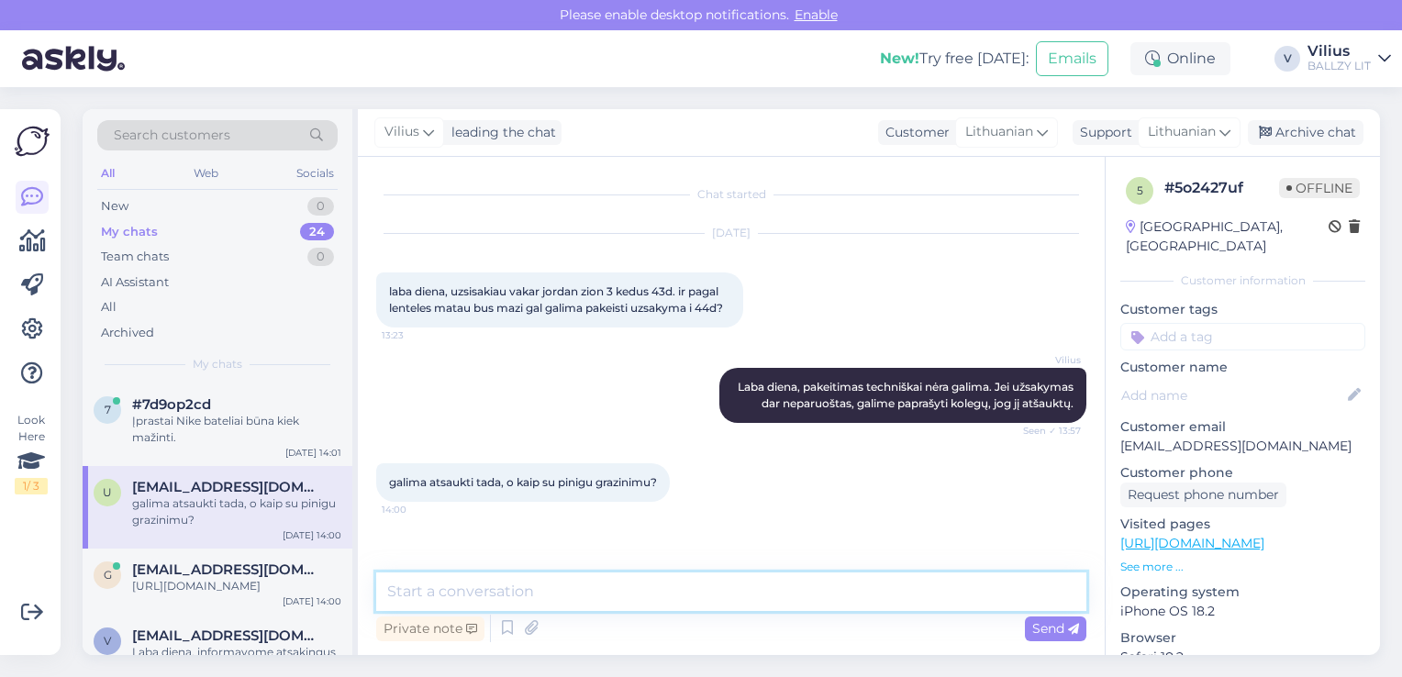
click at [531, 589] on textarea at bounding box center [731, 592] width 710 height 39
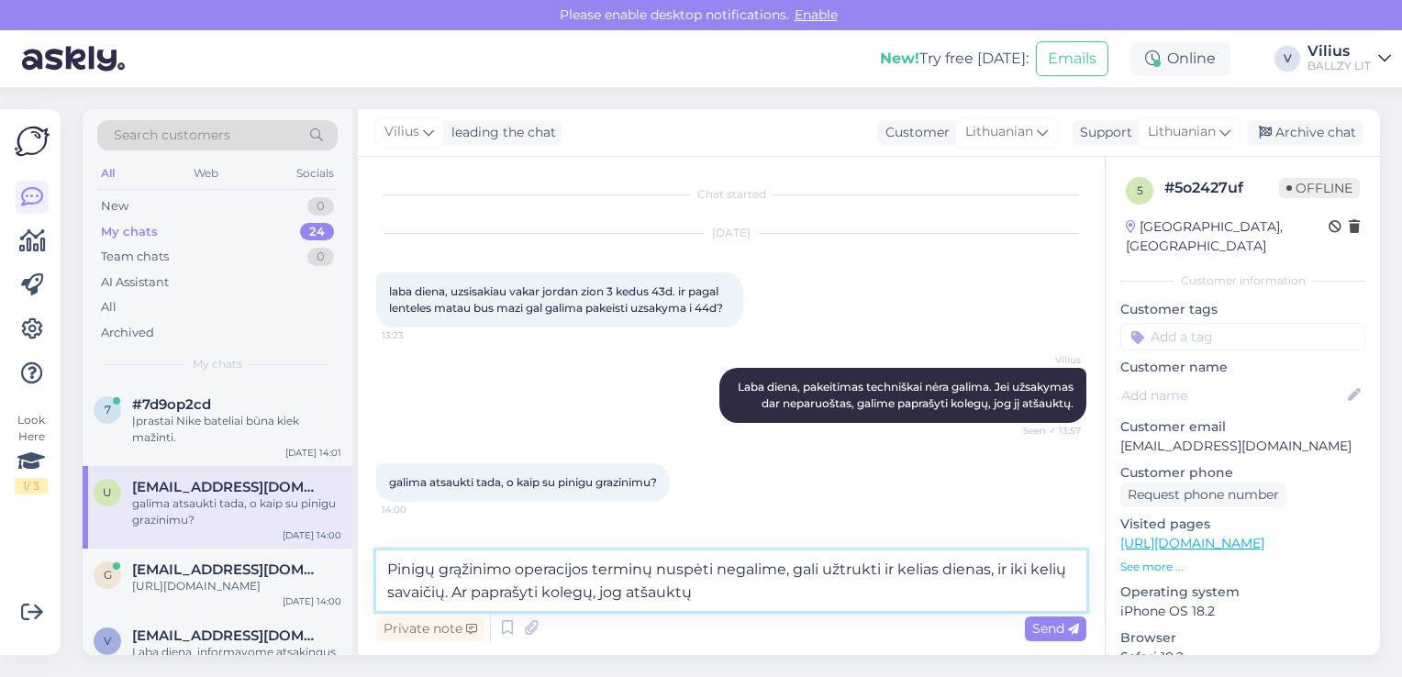
type textarea "Pinigų grąžinimo operacijos terminų nuspėti negalime, gali užtrukti ir kelias d…"
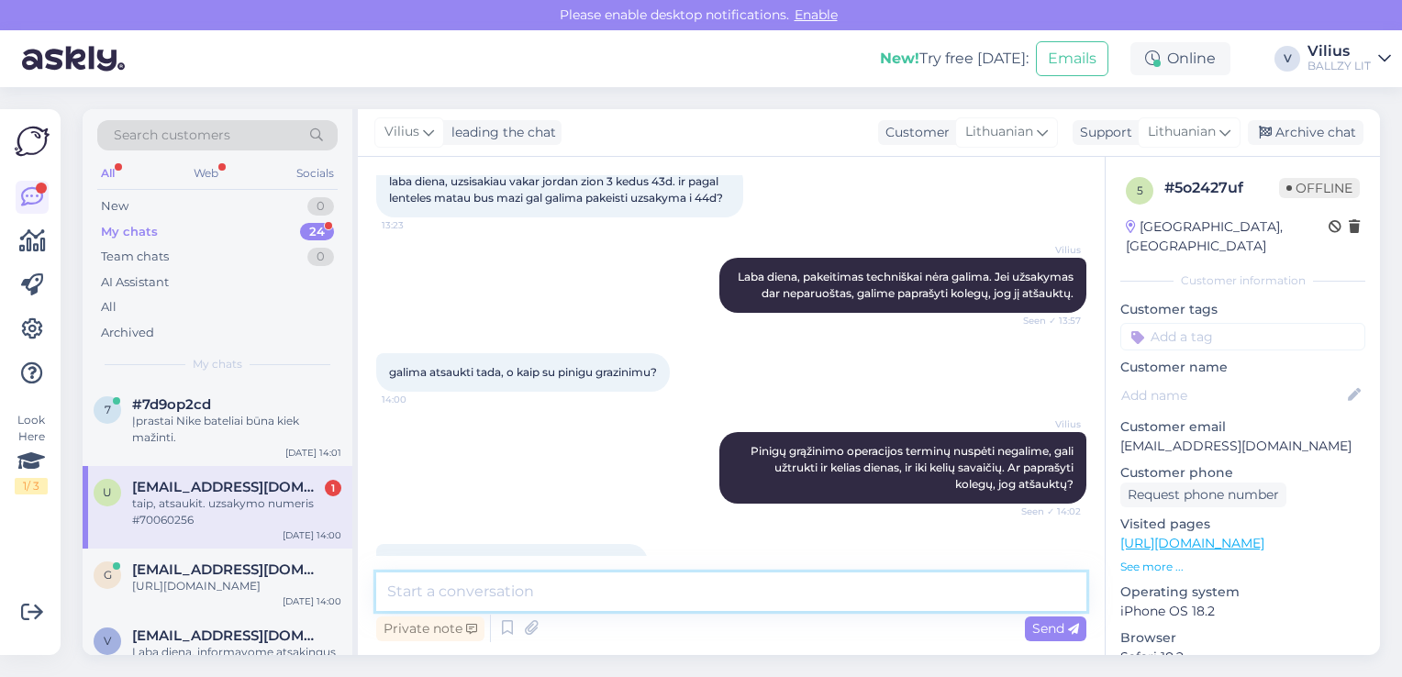
scroll to position [190, 0]
